Goal: Task Accomplishment & Management: Use online tool/utility

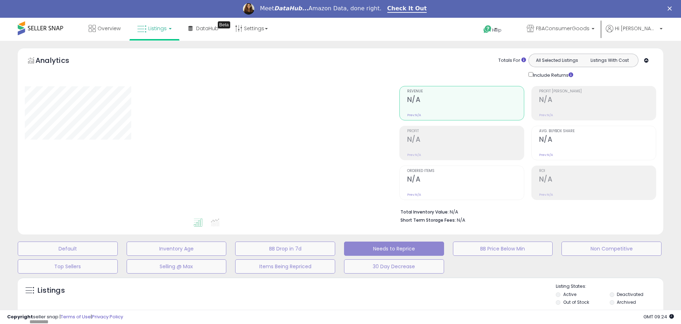
select select "**"
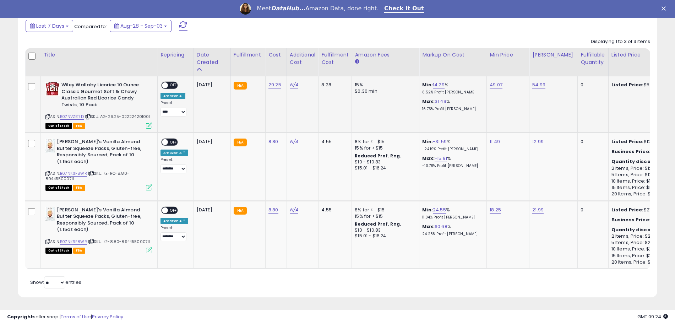
scroll to position [145, 371]
click at [90, 115] on icon at bounding box center [88, 117] width 5 height 4
drag, startPoint x: 506, startPoint y: 79, endPoint x: 487, endPoint y: 77, distance: 18.9
click at [489, 82] on div "49.07" at bounding box center [506, 85] width 34 height 6
copy link "49.07"
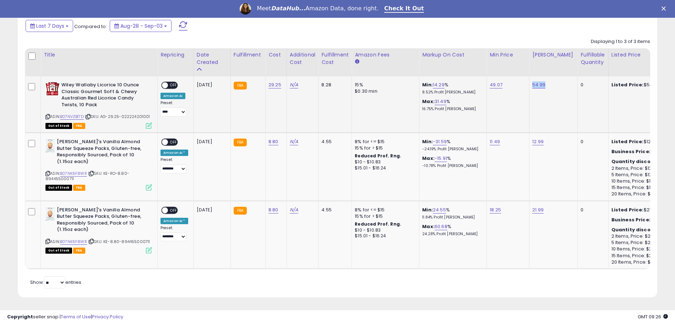
drag, startPoint x: 552, startPoint y: 77, endPoint x: 529, endPoint y: 76, distance: 22.4
click at [532, 82] on div "54.99" at bounding box center [552, 85] width 40 height 6
copy link "54.99"
click at [93, 171] on icon at bounding box center [91, 173] width 5 height 4
drag, startPoint x: 499, startPoint y: 136, endPoint x: 488, endPoint y: 134, distance: 11.5
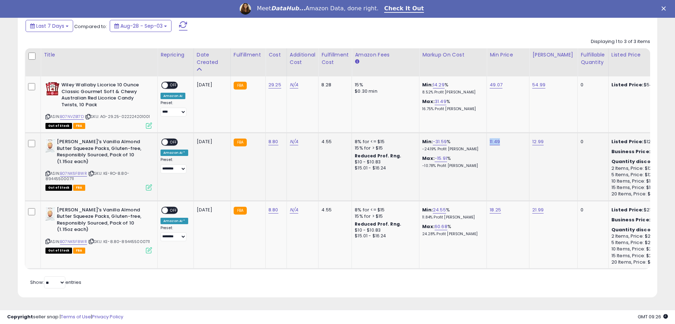
click at [489, 138] on div "11.49" at bounding box center [506, 141] width 34 height 6
copy link "11.49"
drag, startPoint x: 544, startPoint y: 135, endPoint x: 529, endPoint y: 137, distance: 14.3
click at [532, 138] on div "12.99" at bounding box center [552, 141] width 40 height 6
copy link "12.99"
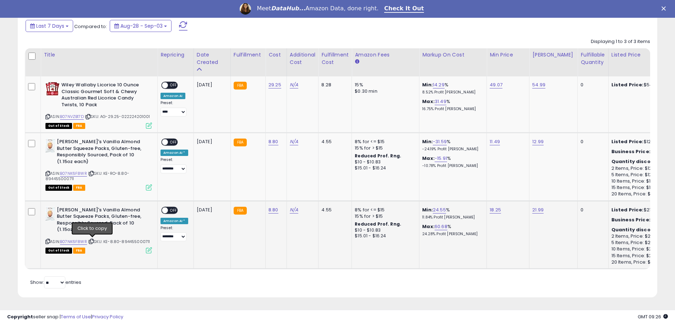
click at [94, 239] on icon at bounding box center [91, 241] width 5 height 4
drag, startPoint x: 504, startPoint y: 206, endPoint x: 487, endPoint y: 204, distance: 16.7
click at [489, 207] on div "18.25" at bounding box center [506, 210] width 34 height 6
copy link "18.25"
drag, startPoint x: 542, startPoint y: 204, endPoint x: 527, endPoint y: 202, distance: 14.7
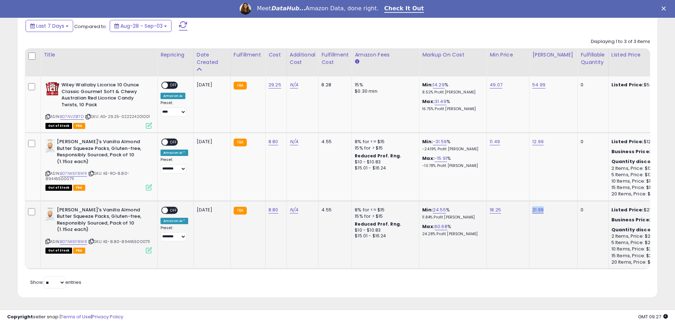
click at [529, 202] on td "21.99" at bounding box center [553, 234] width 48 height 68
copy link "21.99"
